Goal: Task Accomplishment & Management: Use online tool/utility

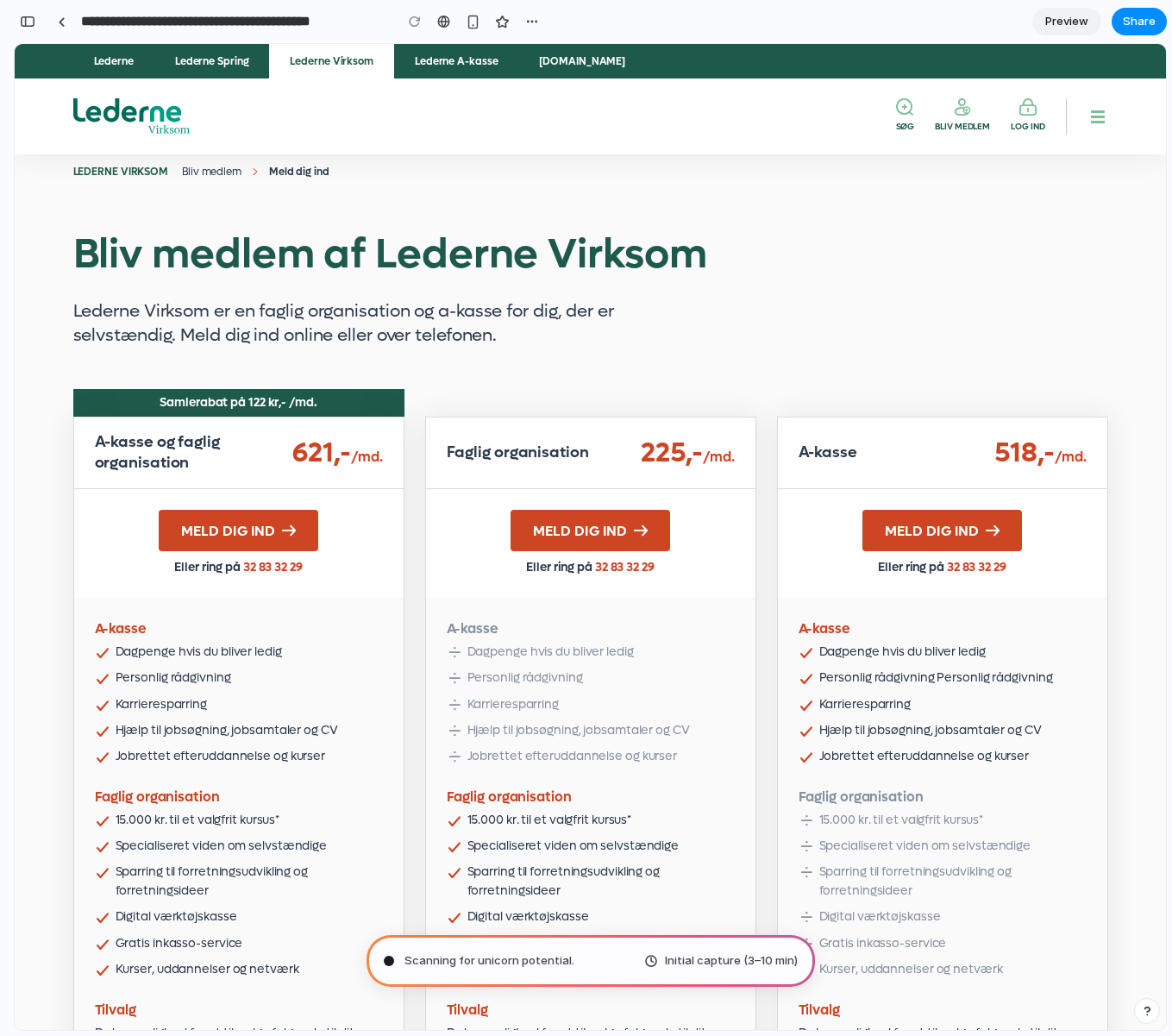
click at [755, 961] on span "Initial capture (3–10 min)" at bounding box center [730, 961] width 132 height 18
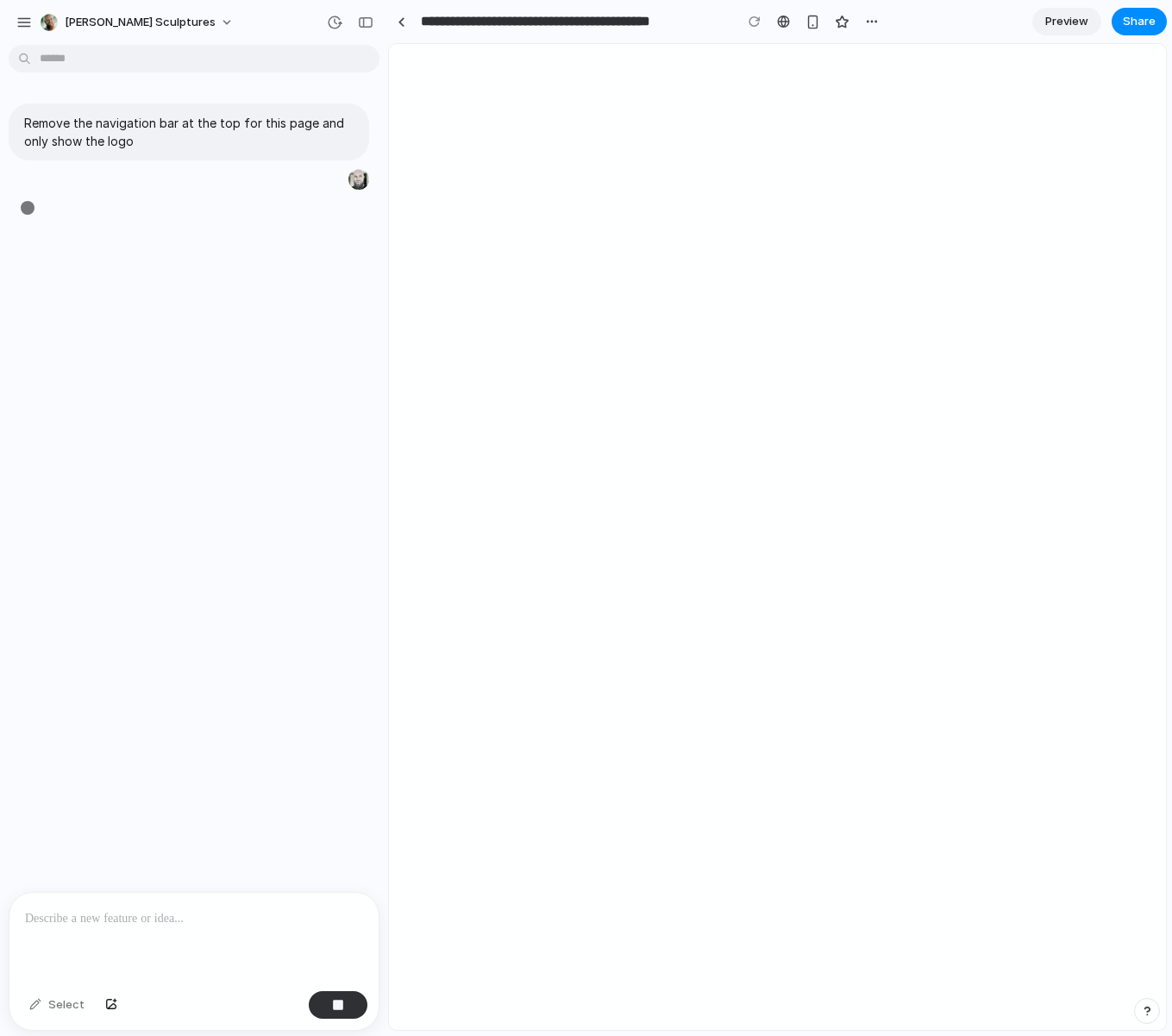
type input "**********"
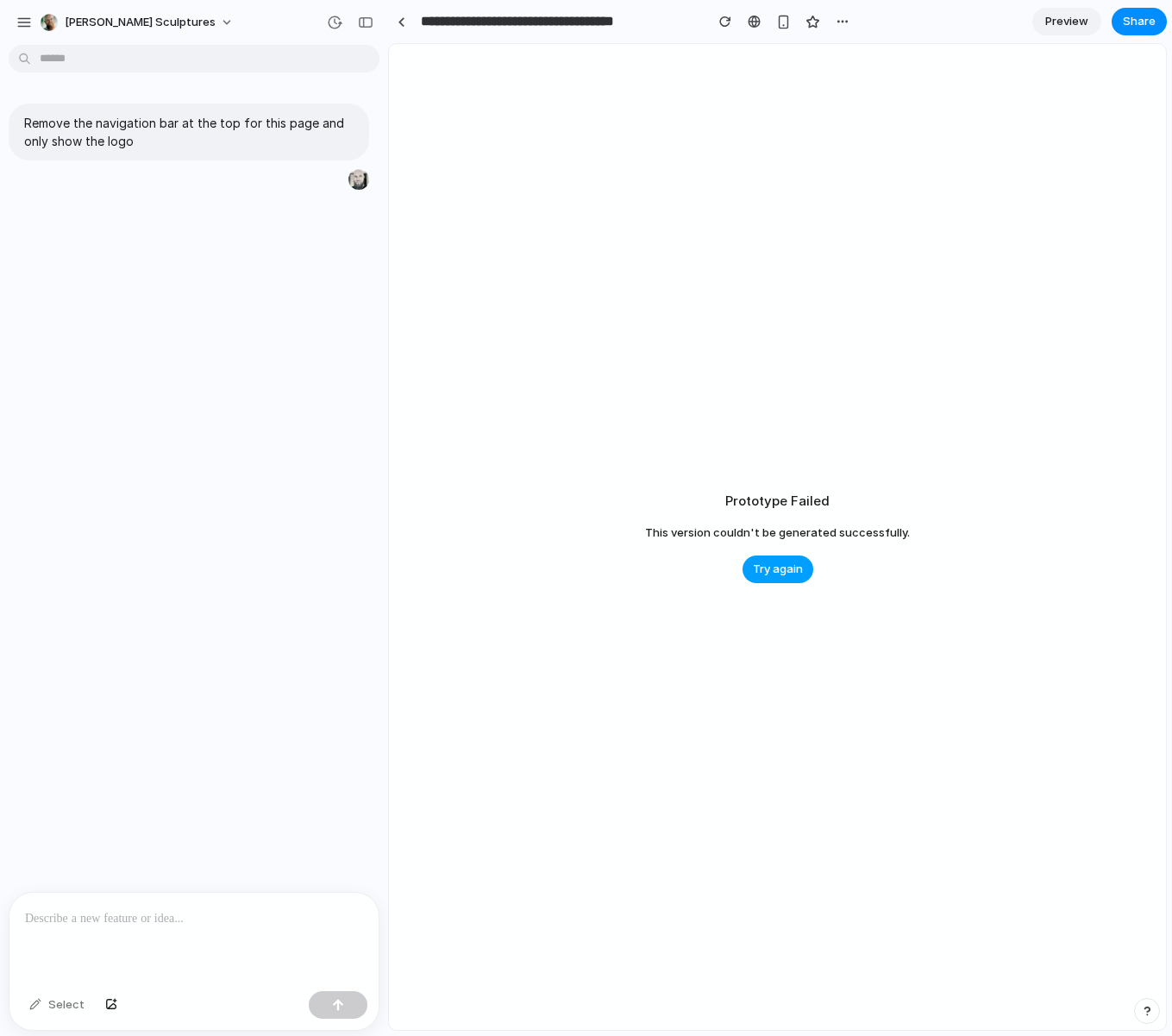
click at [788, 565] on span "Try again" at bounding box center [778, 569] width 50 height 18
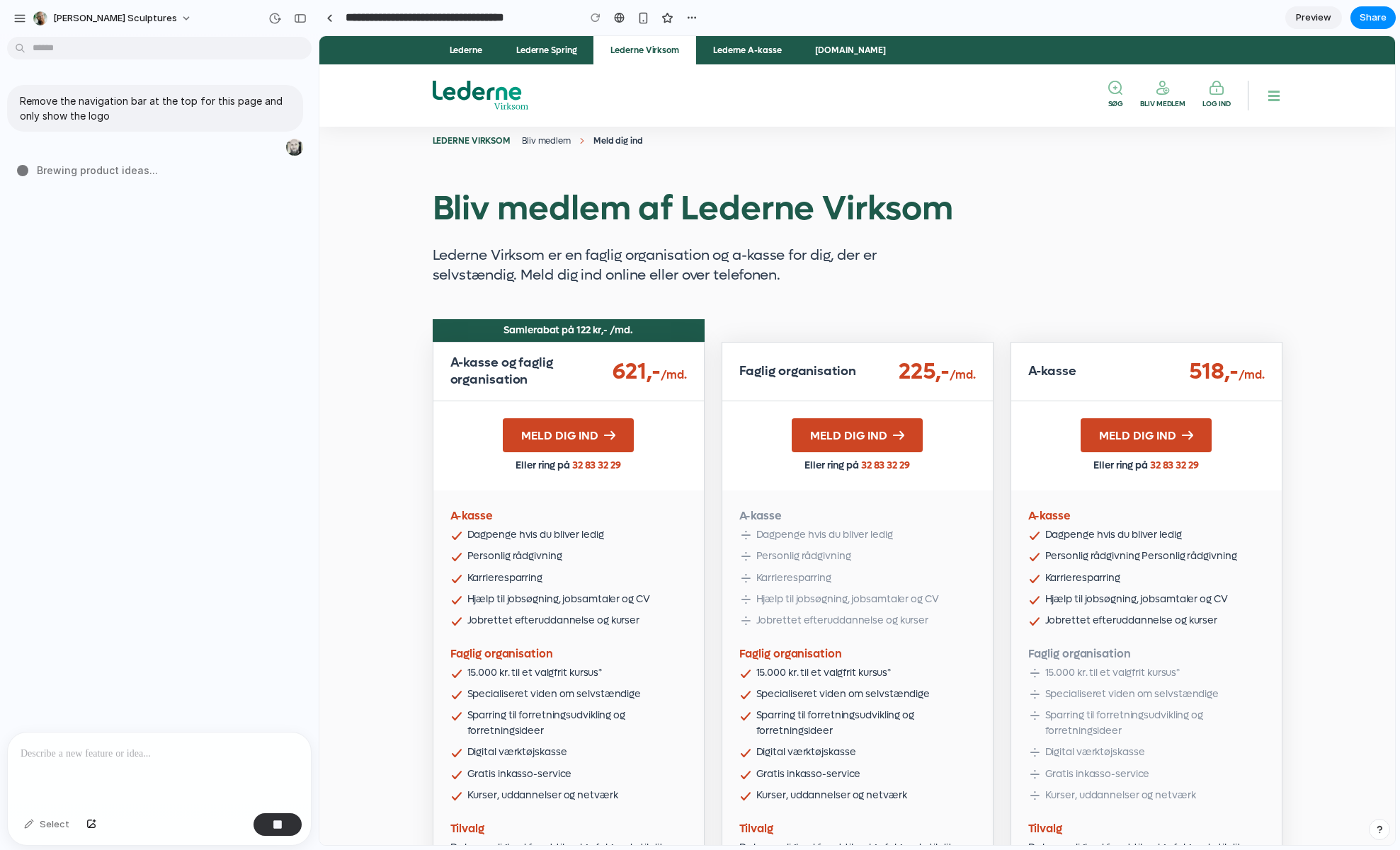
click at [442, 234] on div "Bliv medlem af Lederne Virksom Lederne Virksom er en faglig organisation og a-k…" at bounding box center [713, 237] width 561 height 96
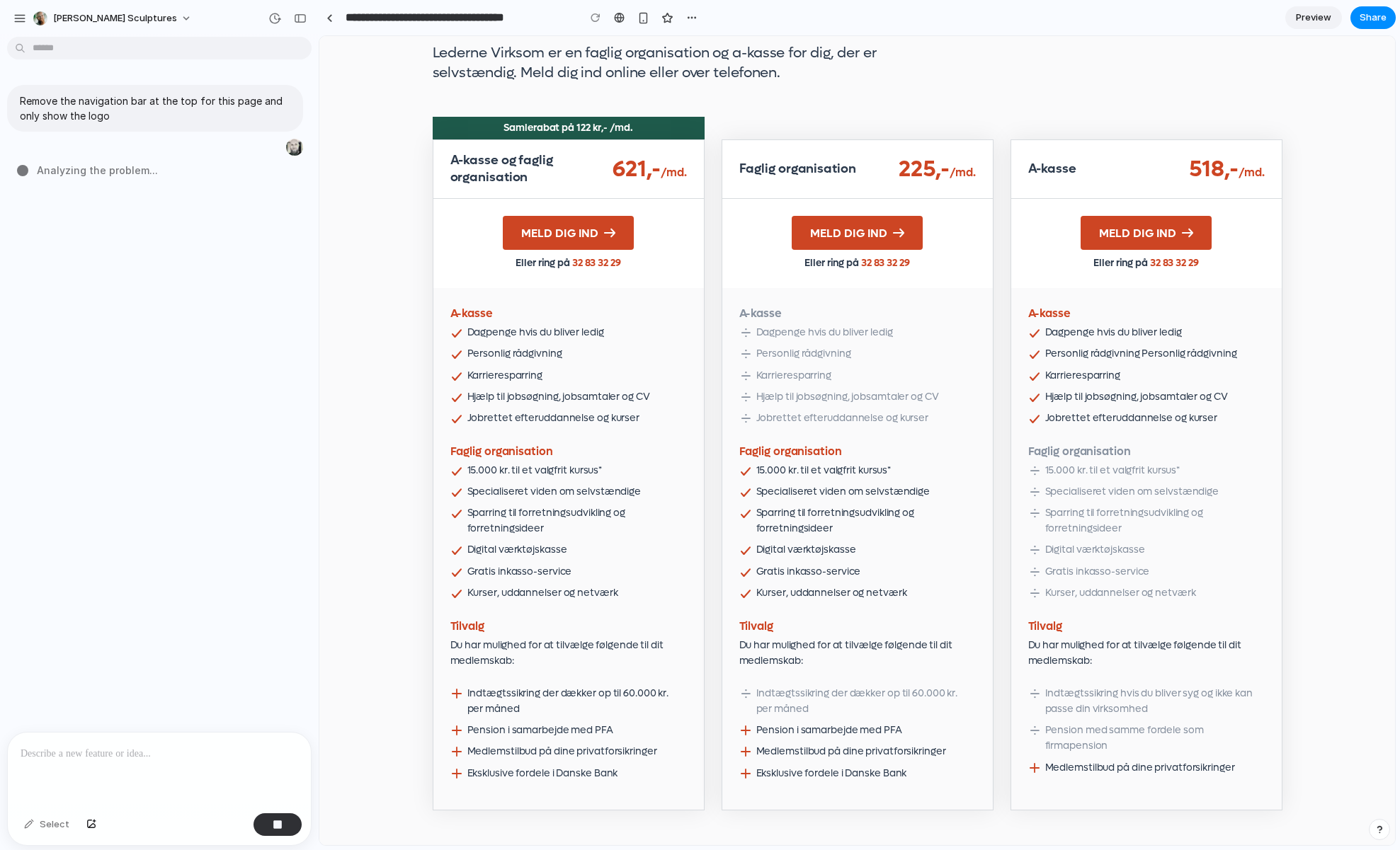
scroll to position [205, 0]
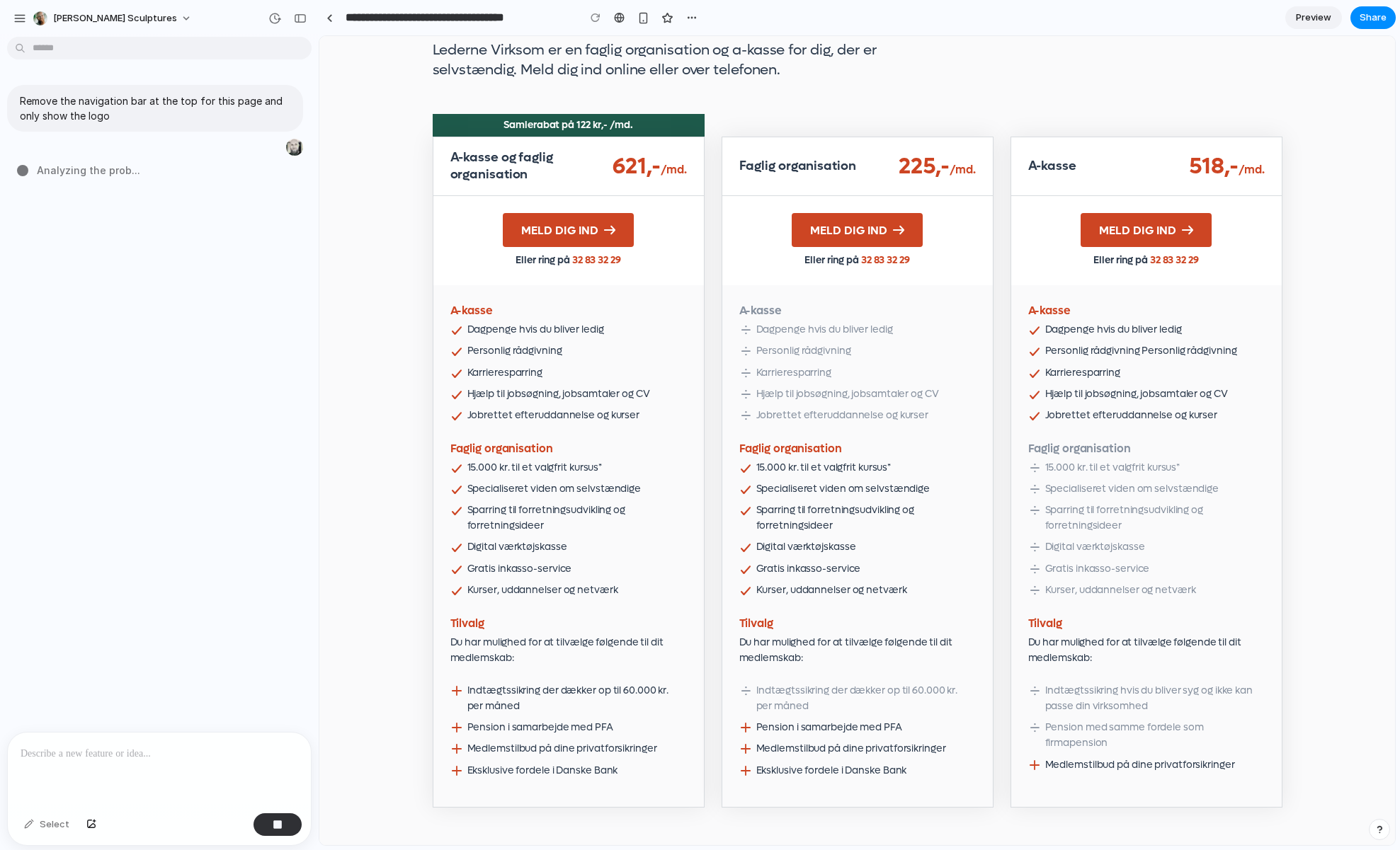
click at [502, 394] on div "A-kasse Dagpenge hvis du bliver ledig Personlig rådgivning Karrieresparring Hjæ…" at bounding box center [569, 546] width 271 height 521
click at [475, 395] on div "A-kasse Dagpenge hvis du bliver ledig Personlig rådgivning Karrieresparring Hjæ…" at bounding box center [569, 546] width 271 height 521
drag, startPoint x: 461, startPoint y: 392, endPoint x: 584, endPoint y: 387, distance: 123.1
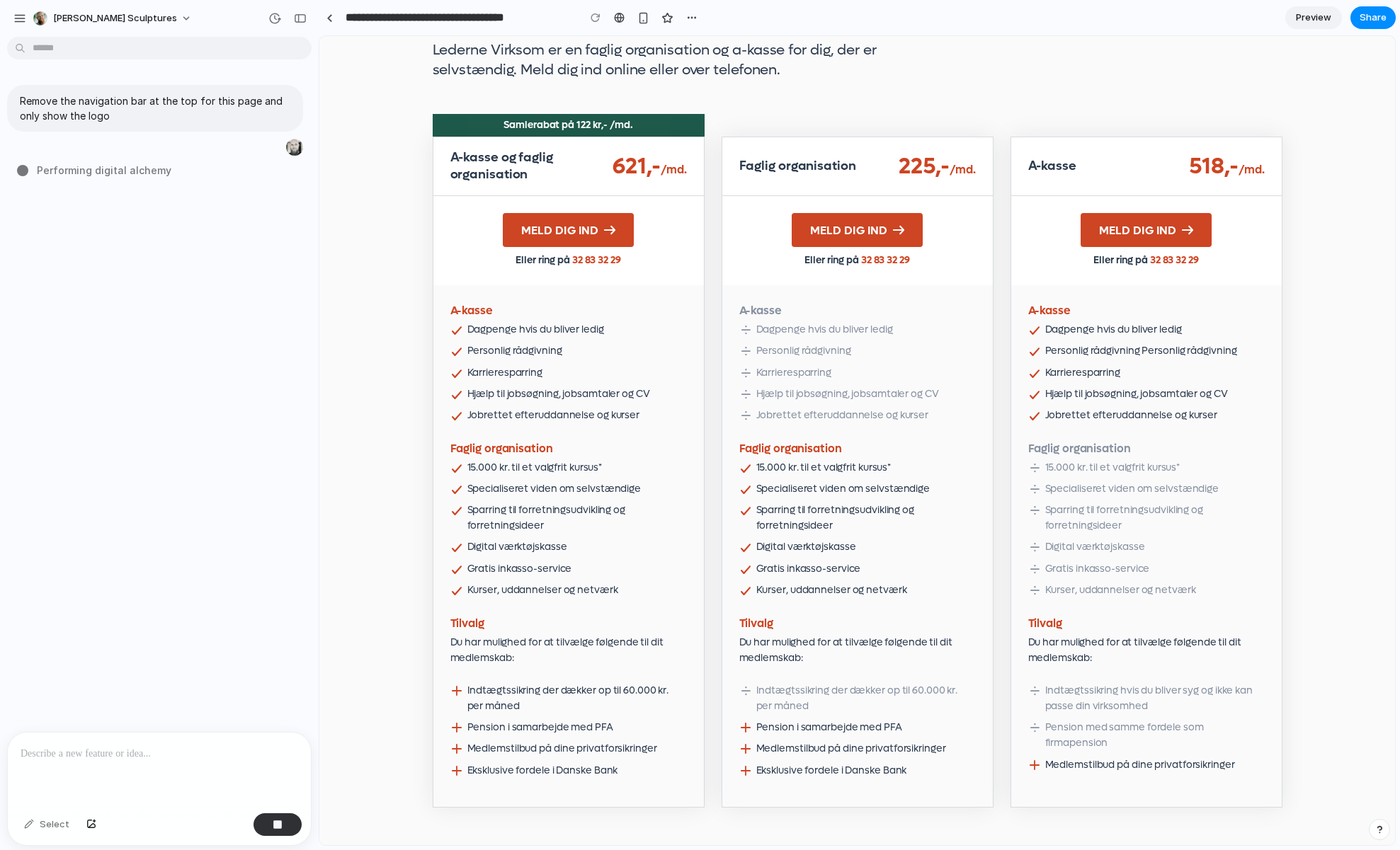
click at [584, 387] on div "A-kasse Dagpenge hvis du bliver ledig Personlig rådgivning Karrieresparring Hjæ…" at bounding box center [569, 546] width 271 height 521
click at [641, 402] on div "A-kasse Dagpenge hvis du bliver ledig Personlig rådgivning Karrieresparring Hjæ…" at bounding box center [569, 546] width 271 height 521
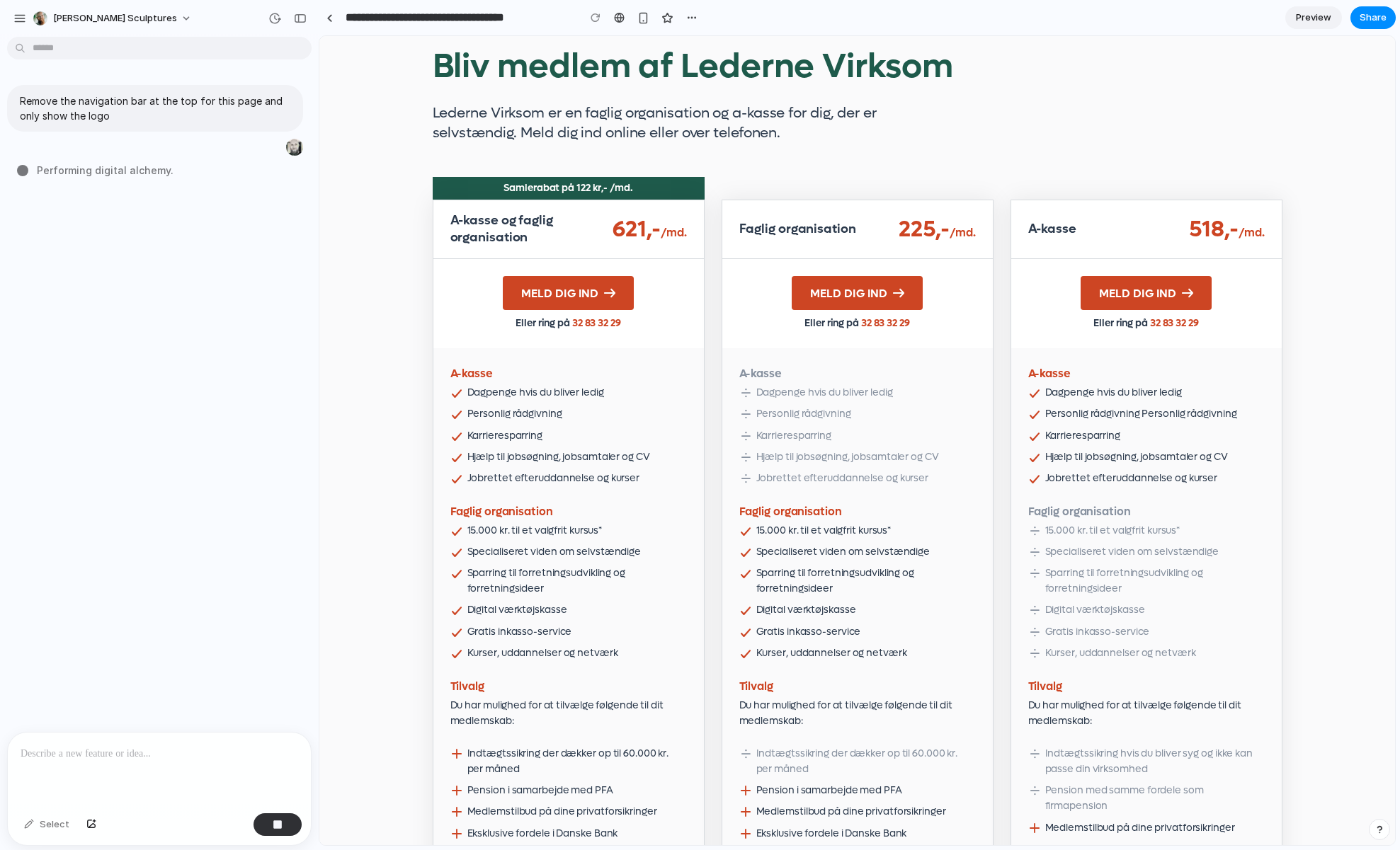
scroll to position [0, 0]
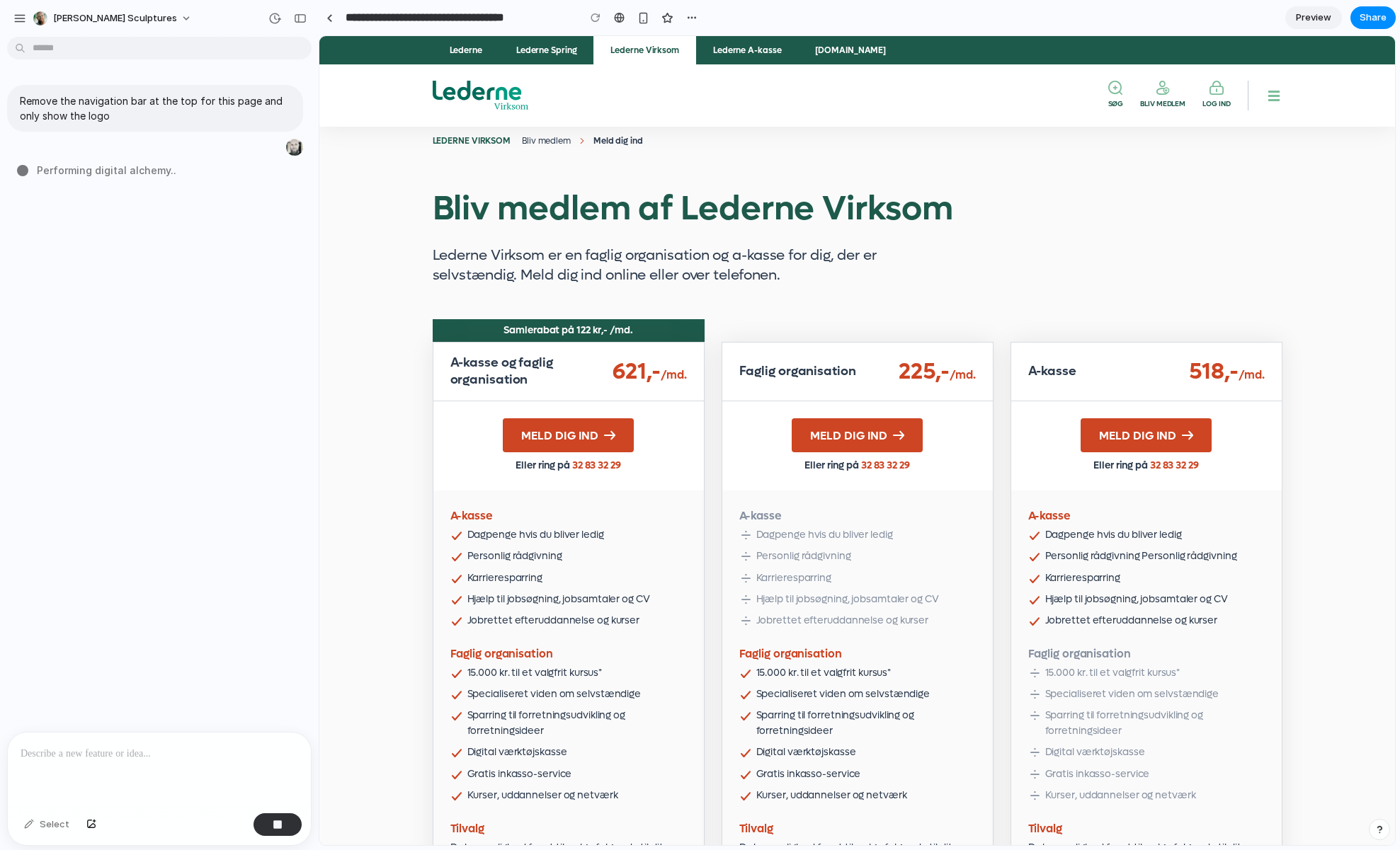
click at [615, 249] on p "Lederne Virksom er en faglig organisation og a-kasse for dig, der er selvstændi…" at bounding box center [713, 265] width 561 height 39
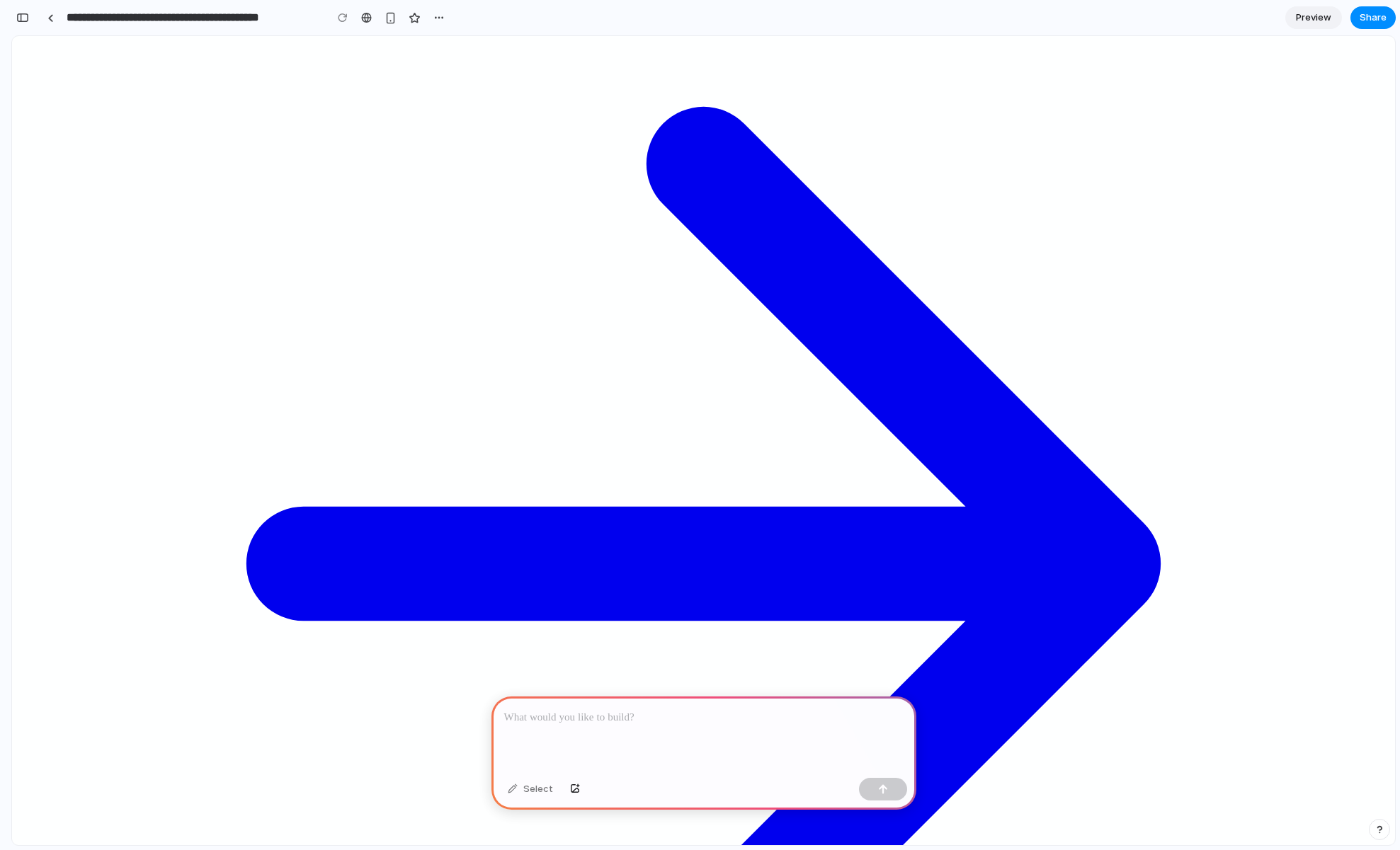
scroll to position [127, 0]
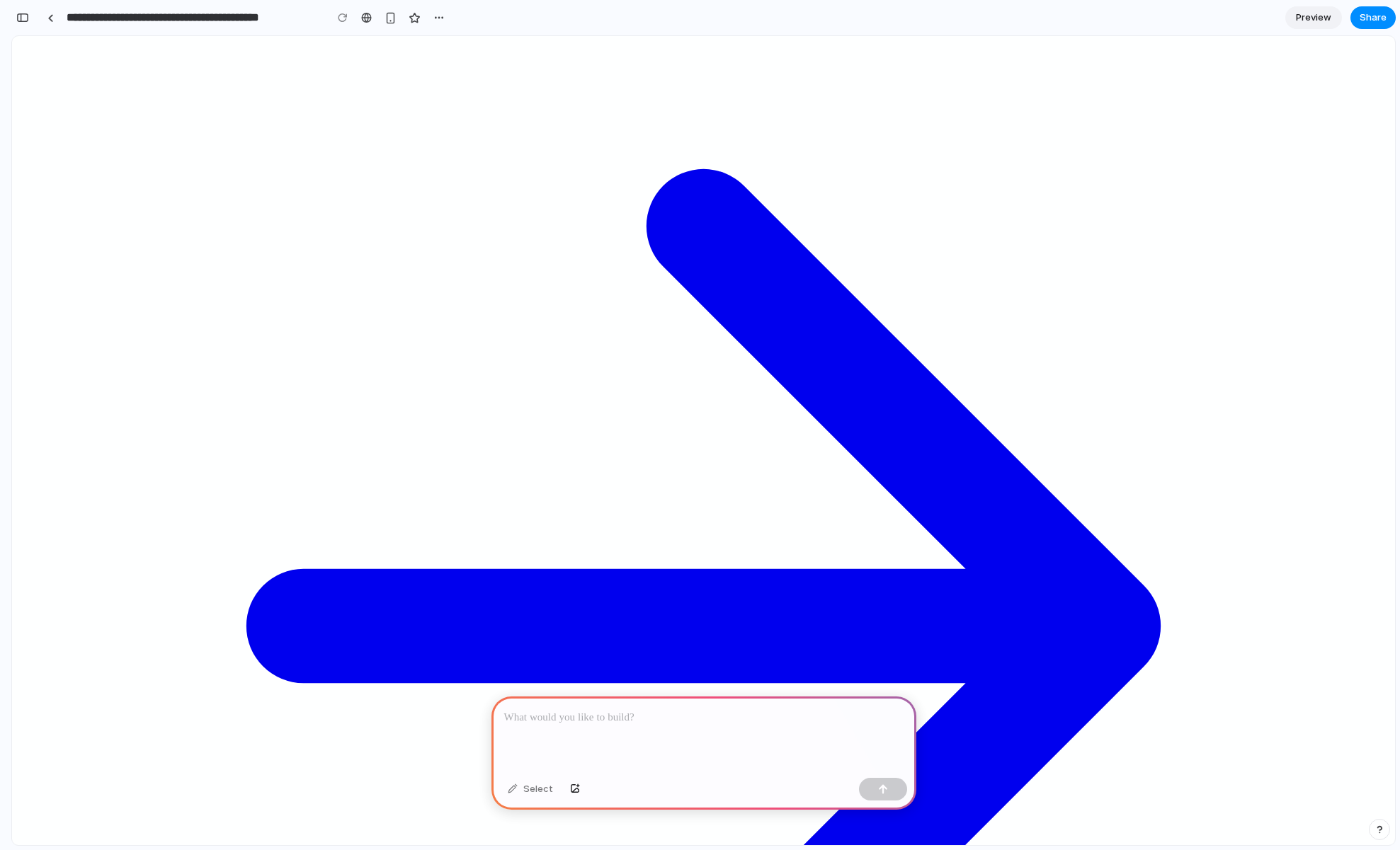
click at [626, 720] on p at bounding box center [704, 718] width 400 height 17
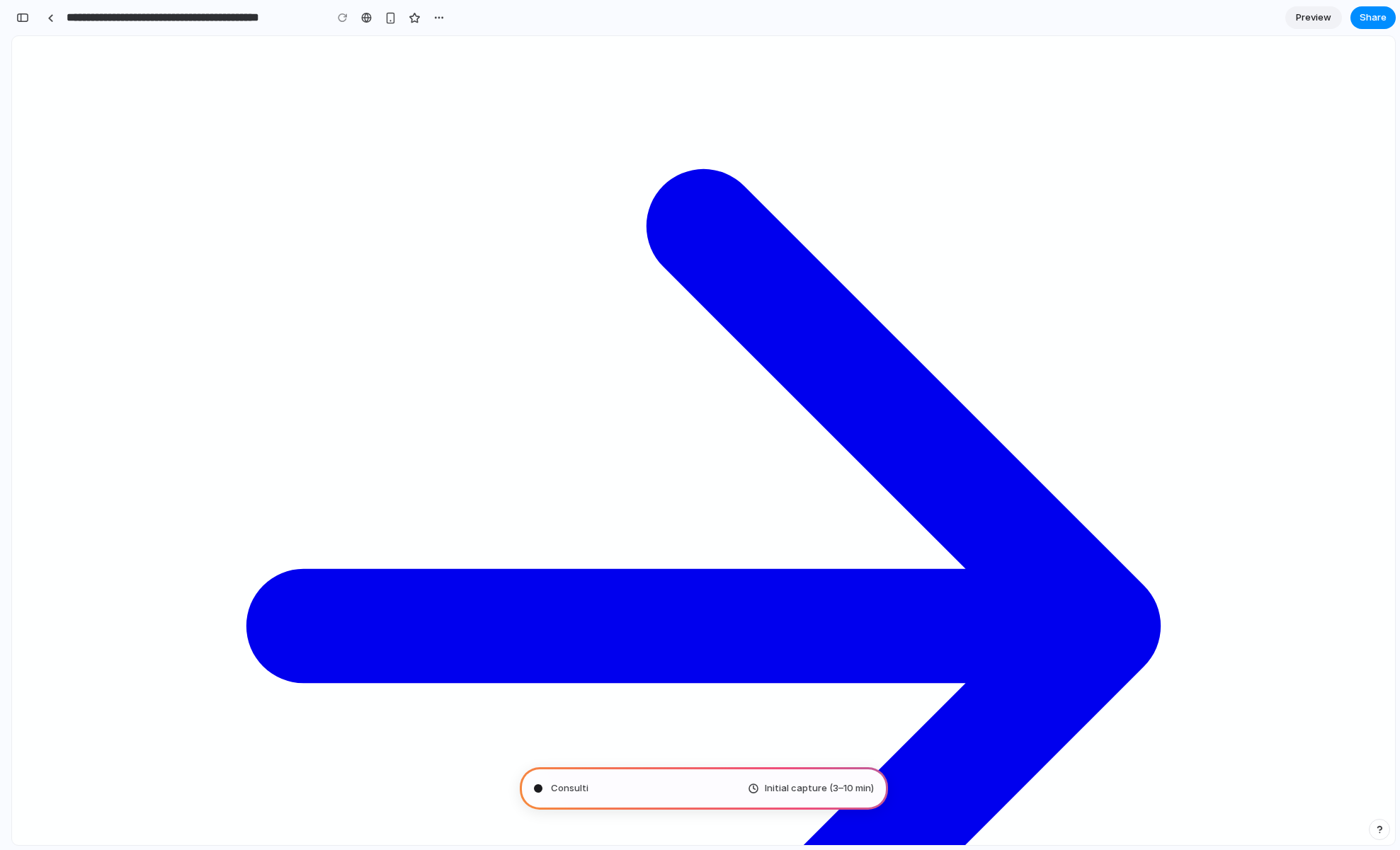
type input "**********"
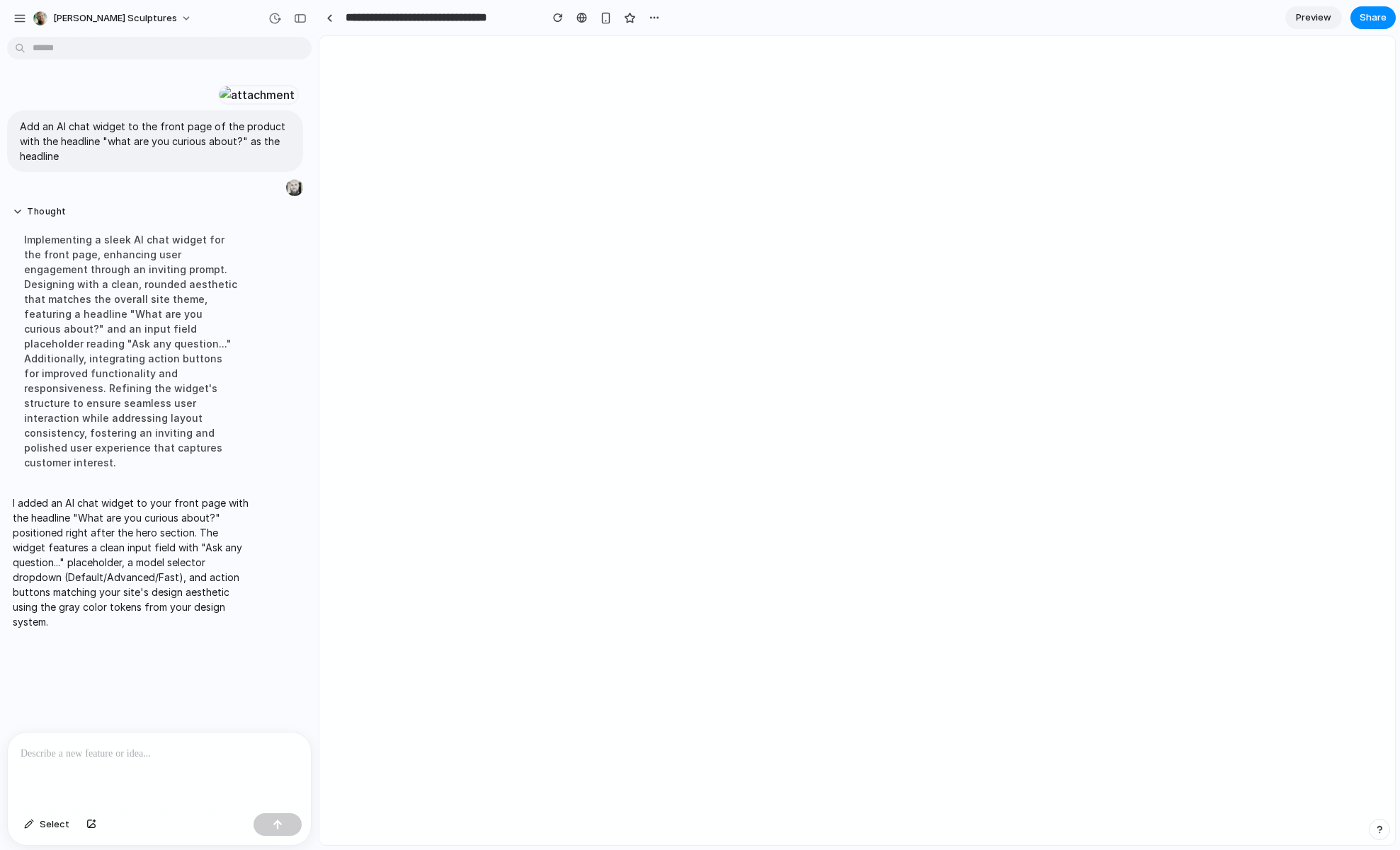
scroll to position [0, 0]
click at [186, 749] on p at bounding box center [159, 754] width 277 height 17
click at [48, 824] on span "Select" at bounding box center [54, 824] width 30 height 14
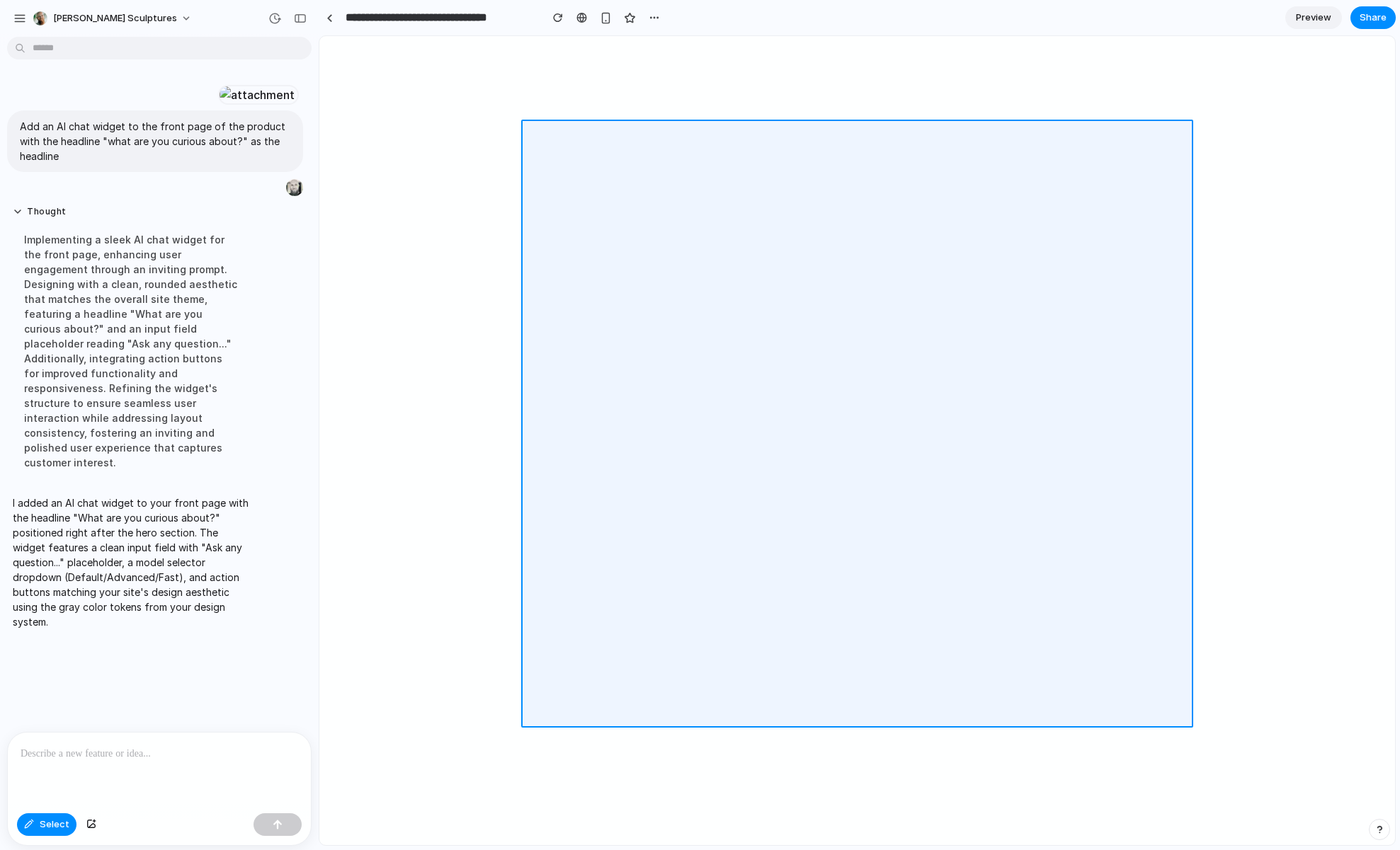
click at [722, 415] on div at bounding box center [857, 441] width 1075 height 808
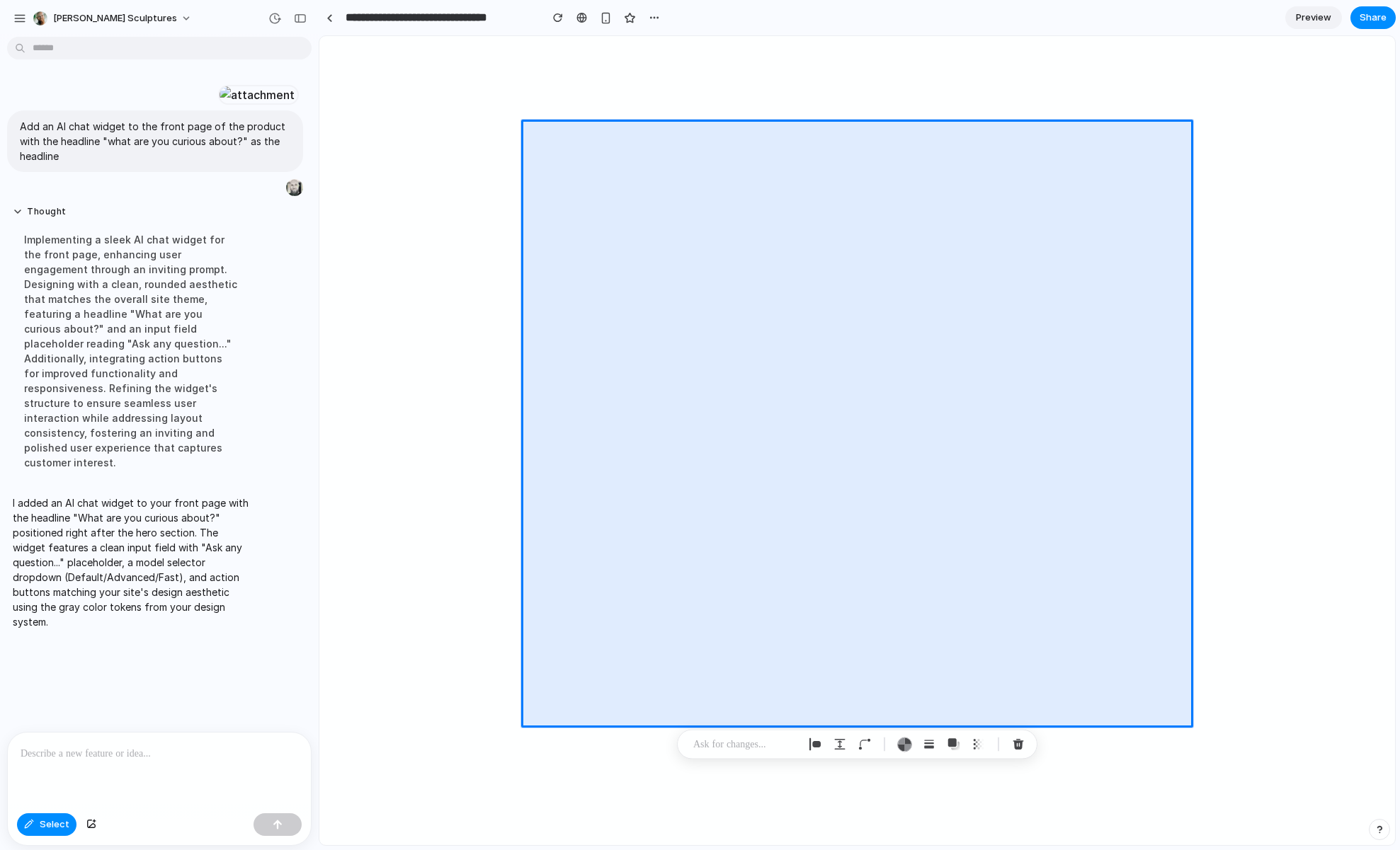
click at [138, 761] on p at bounding box center [159, 754] width 277 height 17
click at [717, 738] on p at bounding box center [746, 744] width 105 height 17
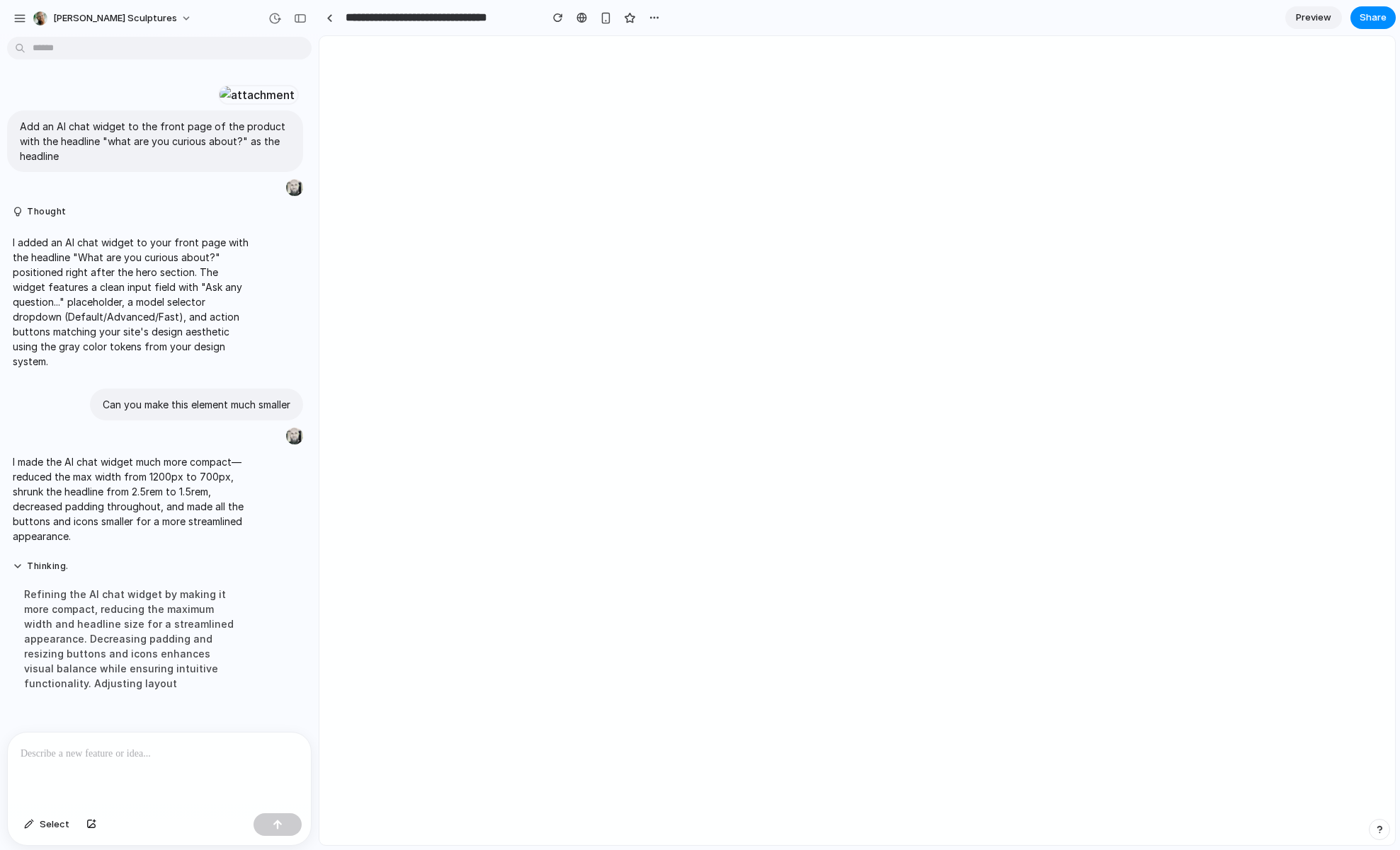
scroll to position [3, 0]
